Goal: Information Seeking & Learning: Learn about a topic

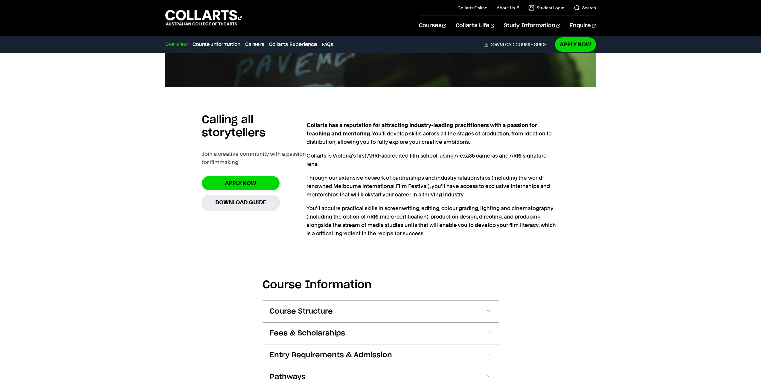
scroll to position [389, 0]
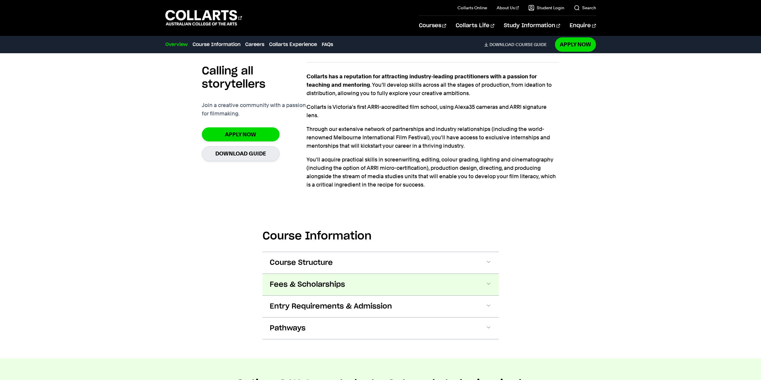
click at [343, 278] on button "Fees & Scholarships" at bounding box center [381, 285] width 236 height 22
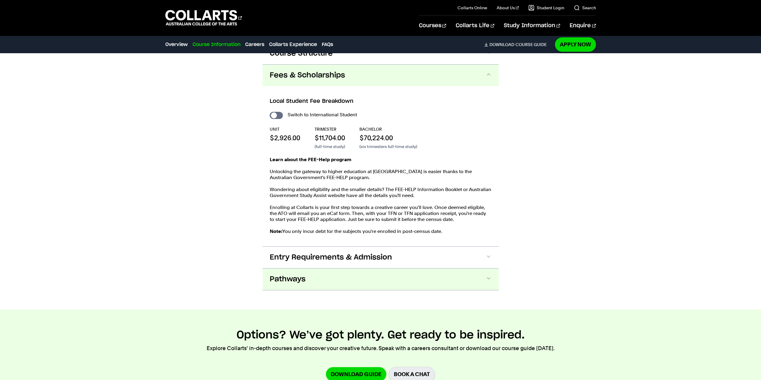
scroll to position [639, 0]
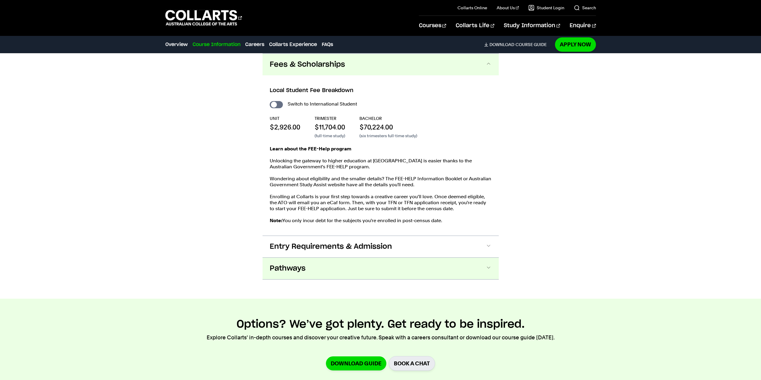
click at [327, 269] on button "Pathways" at bounding box center [381, 269] width 236 height 22
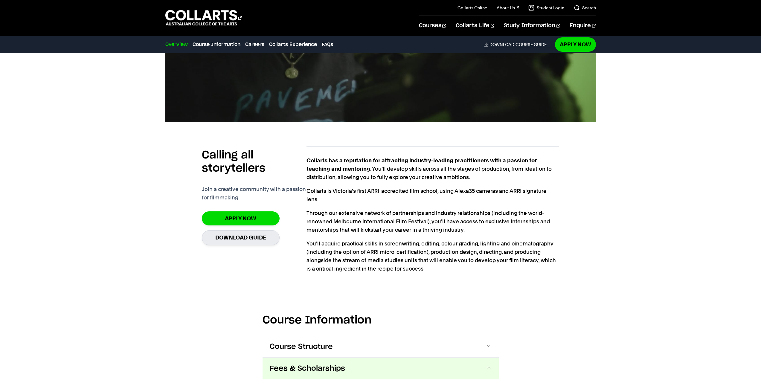
scroll to position [334, 0]
click at [225, 22] on 1 "Go to homepage" at bounding box center [201, 18] width 72 height 16
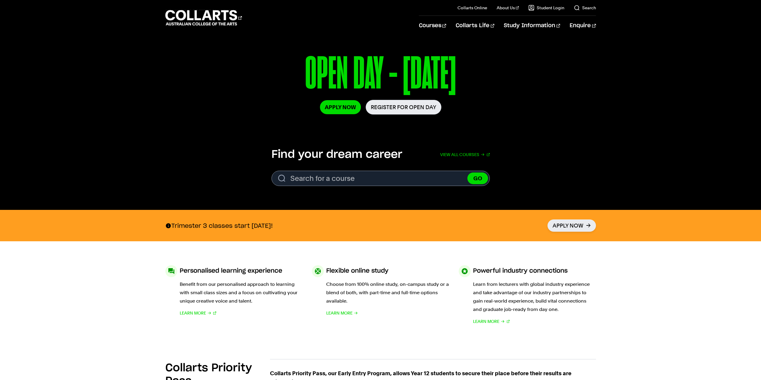
scroll to position [90, 0]
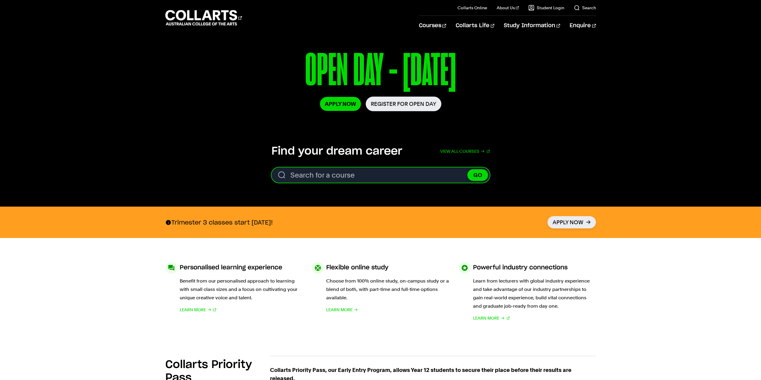
click at [419, 177] on input "Search for a course" at bounding box center [381, 174] width 218 height 15
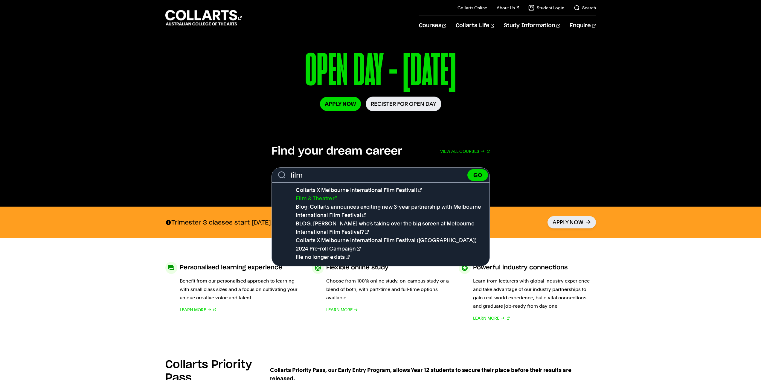
click at [313, 198] on link "Film & Theatre" at bounding box center [316, 198] width 41 height 6
type input "Film & Theatre"
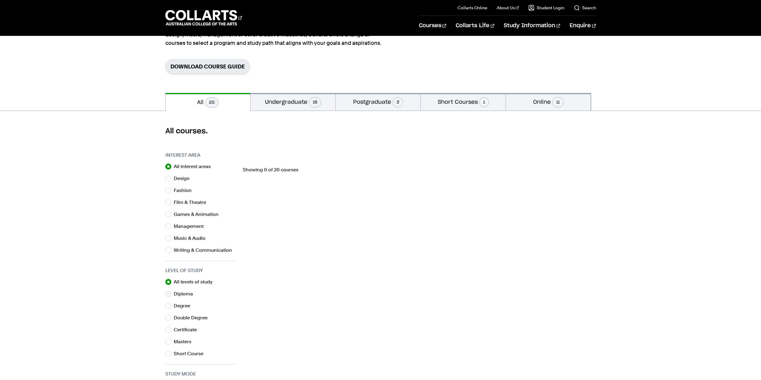
scroll to position [90, 0]
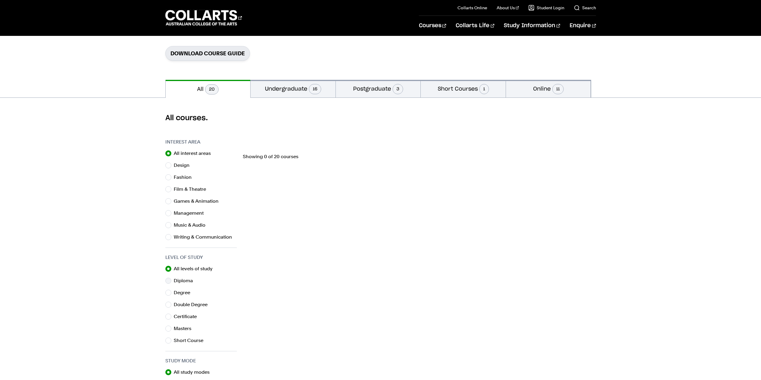
click at [185, 282] on label "Diploma" at bounding box center [186, 281] width 24 height 8
click at [171, 282] on input "Diploma" at bounding box center [168, 281] width 6 height 6
radio input "true"
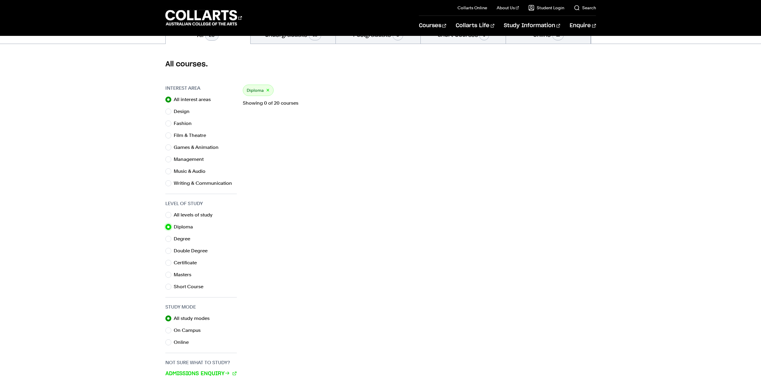
scroll to position [179, 0]
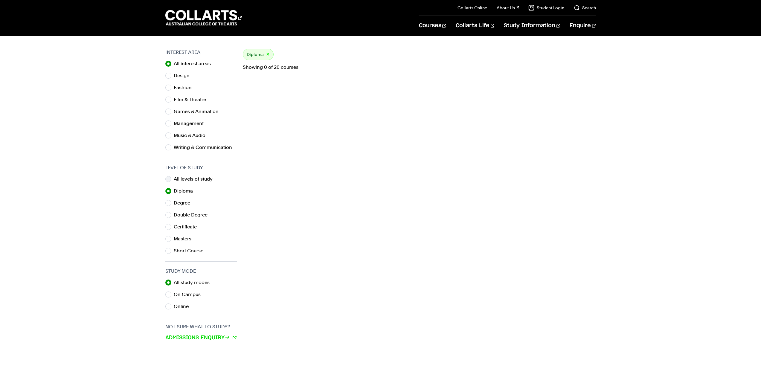
click at [189, 181] on label "All levels of study" at bounding box center [196, 179] width 44 height 8
click at [171, 181] on input "All levels of study" at bounding box center [168, 179] width 6 height 6
radio input "true"
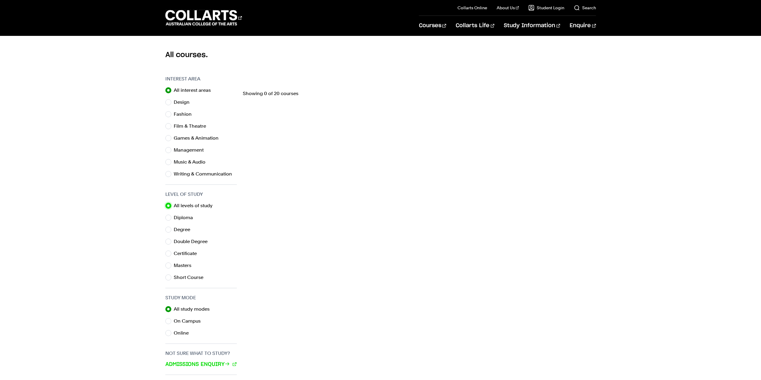
scroll to position [150, 0]
